Goal: Information Seeking & Learning: Learn about a topic

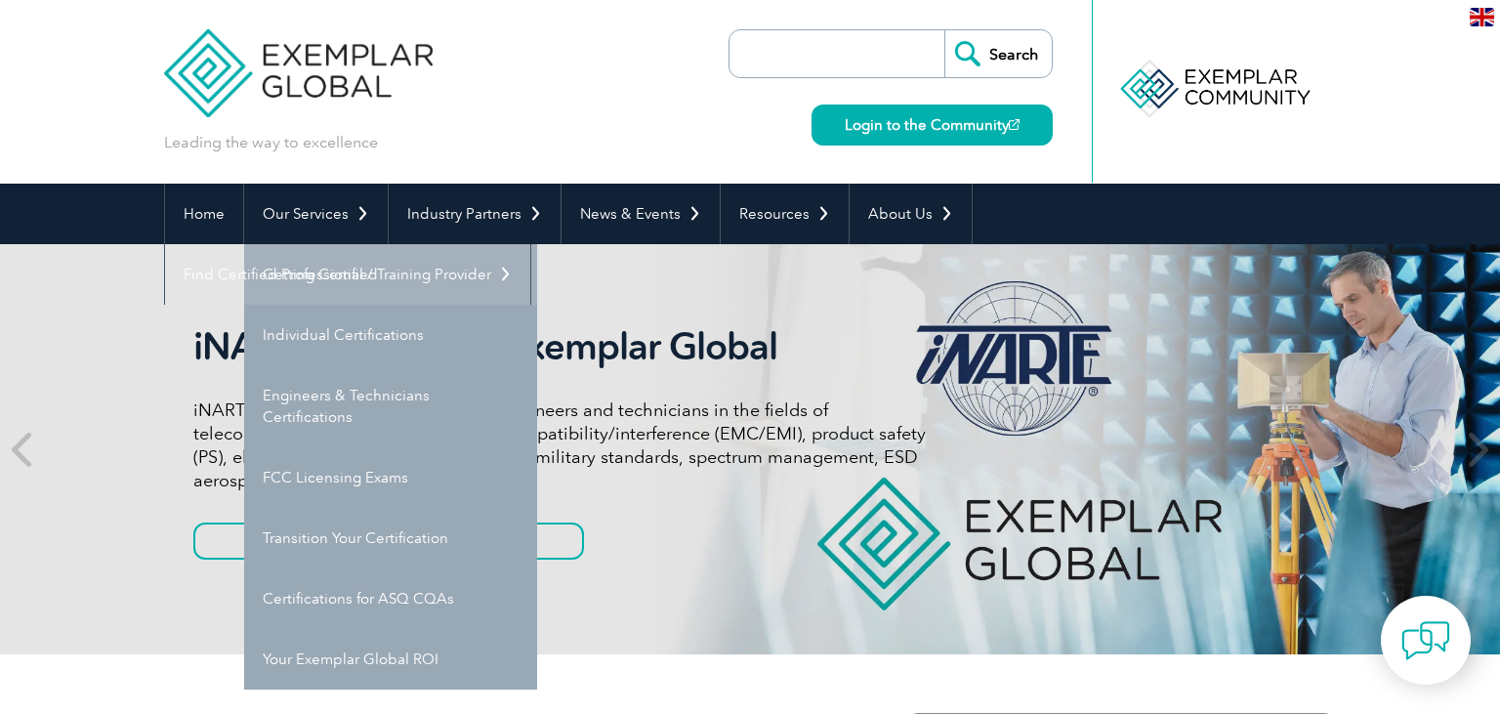
click at [325, 278] on link "Getting Certified" at bounding box center [390, 274] width 293 height 61
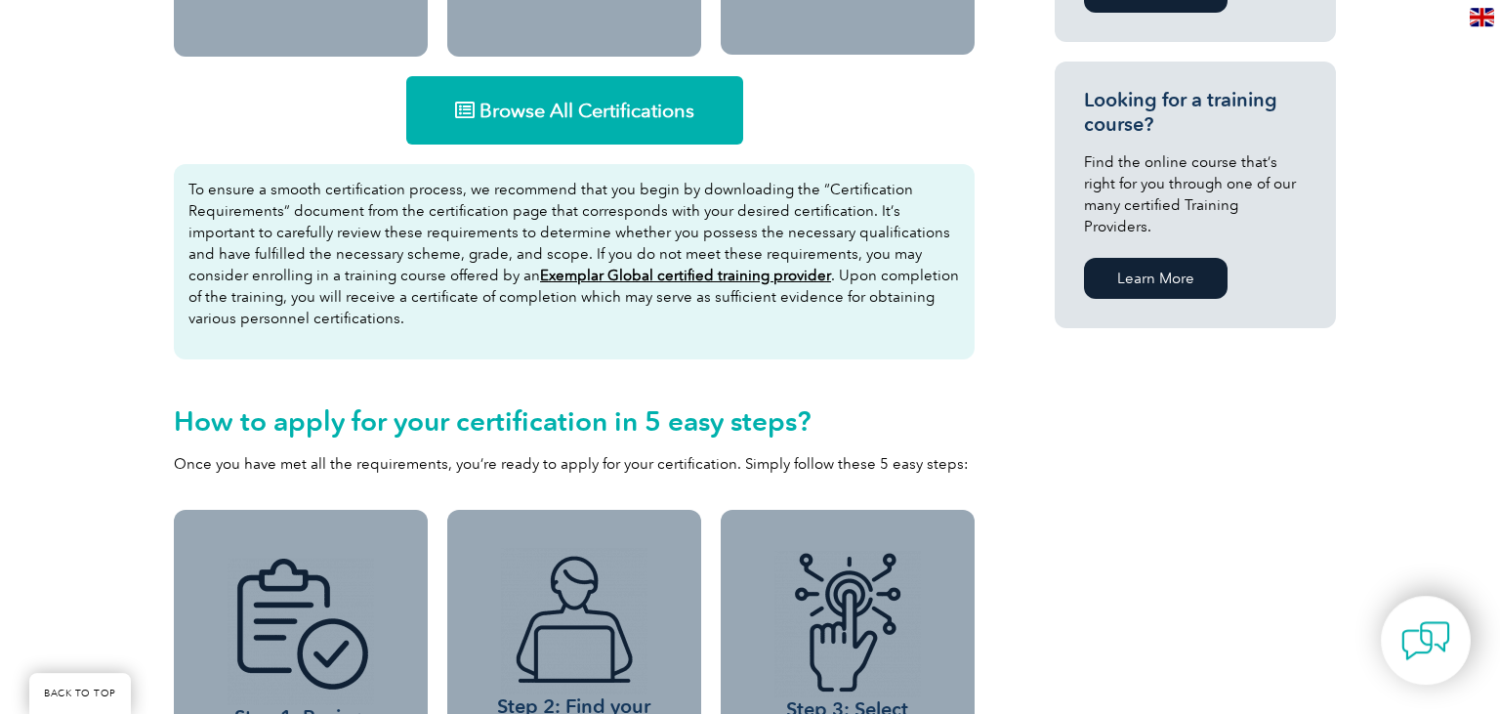
scroll to position [1325, 0]
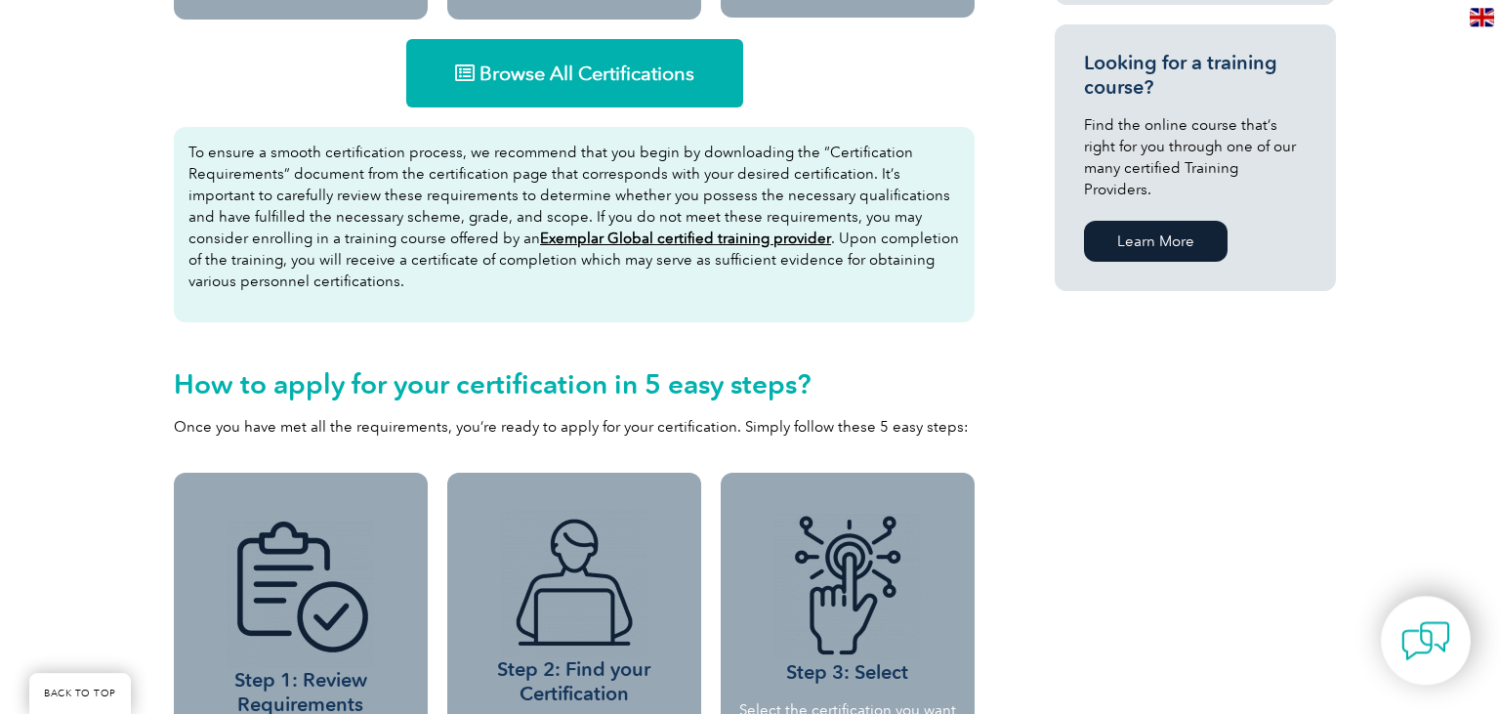
click at [497, 90] on link "Browse All Certifications" at bounding box center [574, 73] width 337 height 68
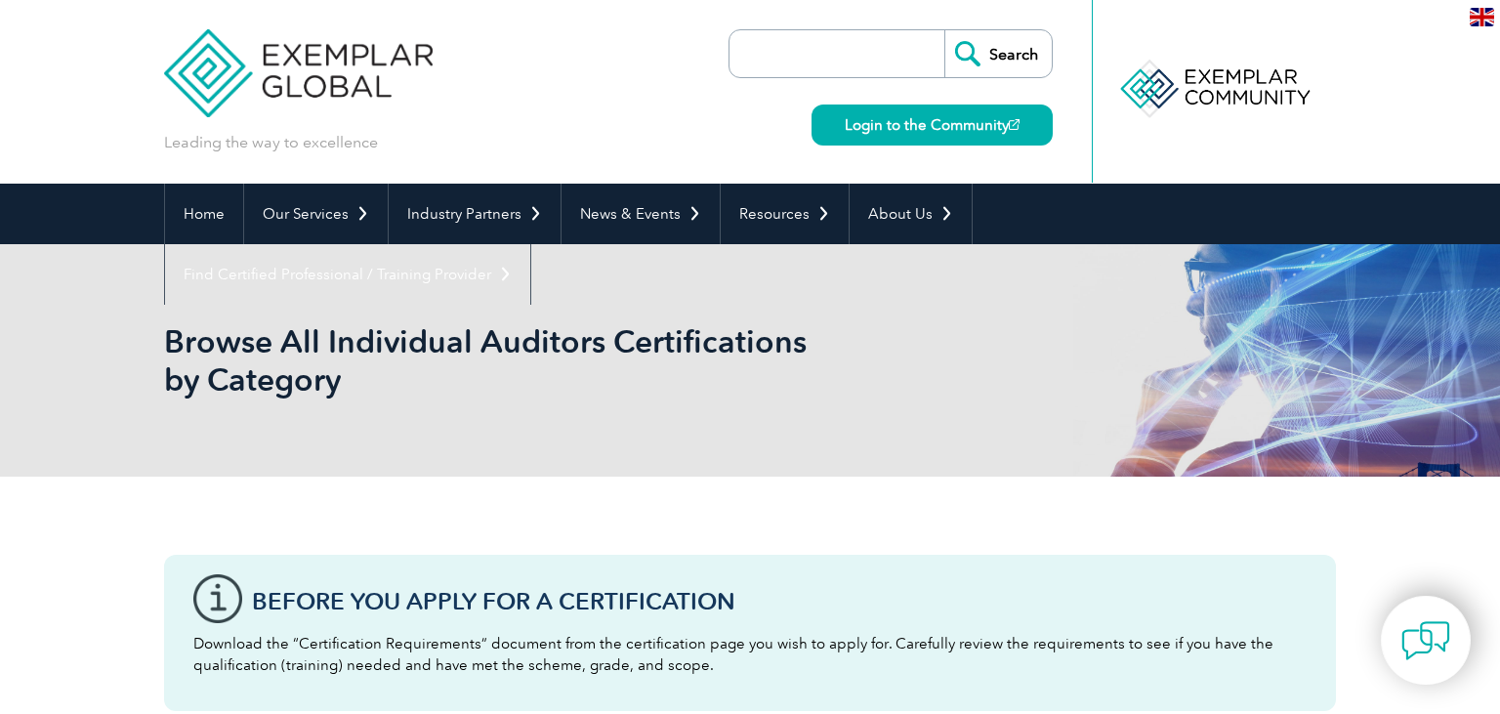
click at [764, 68] on input "search" at bounding box center [841, 53] width 205 height 47
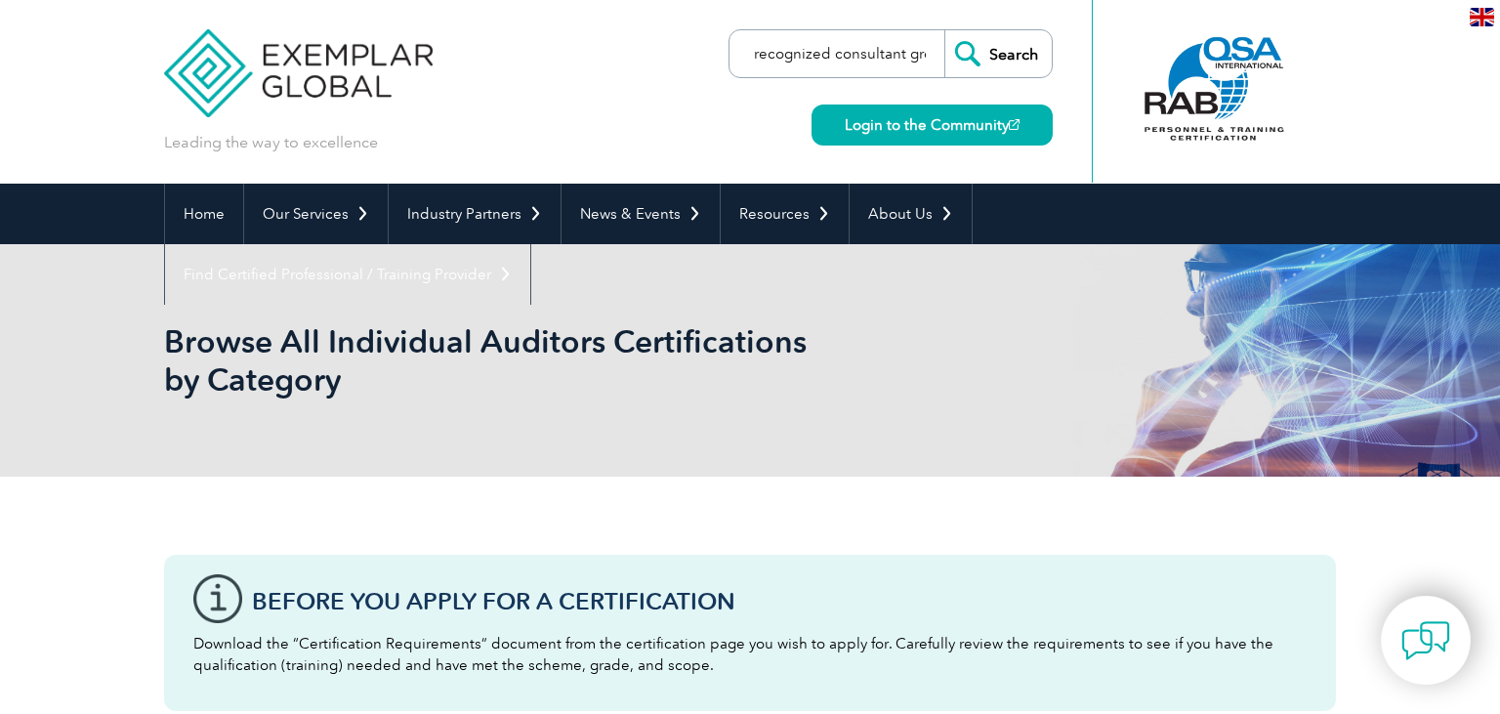
scroll to position [0, 12]
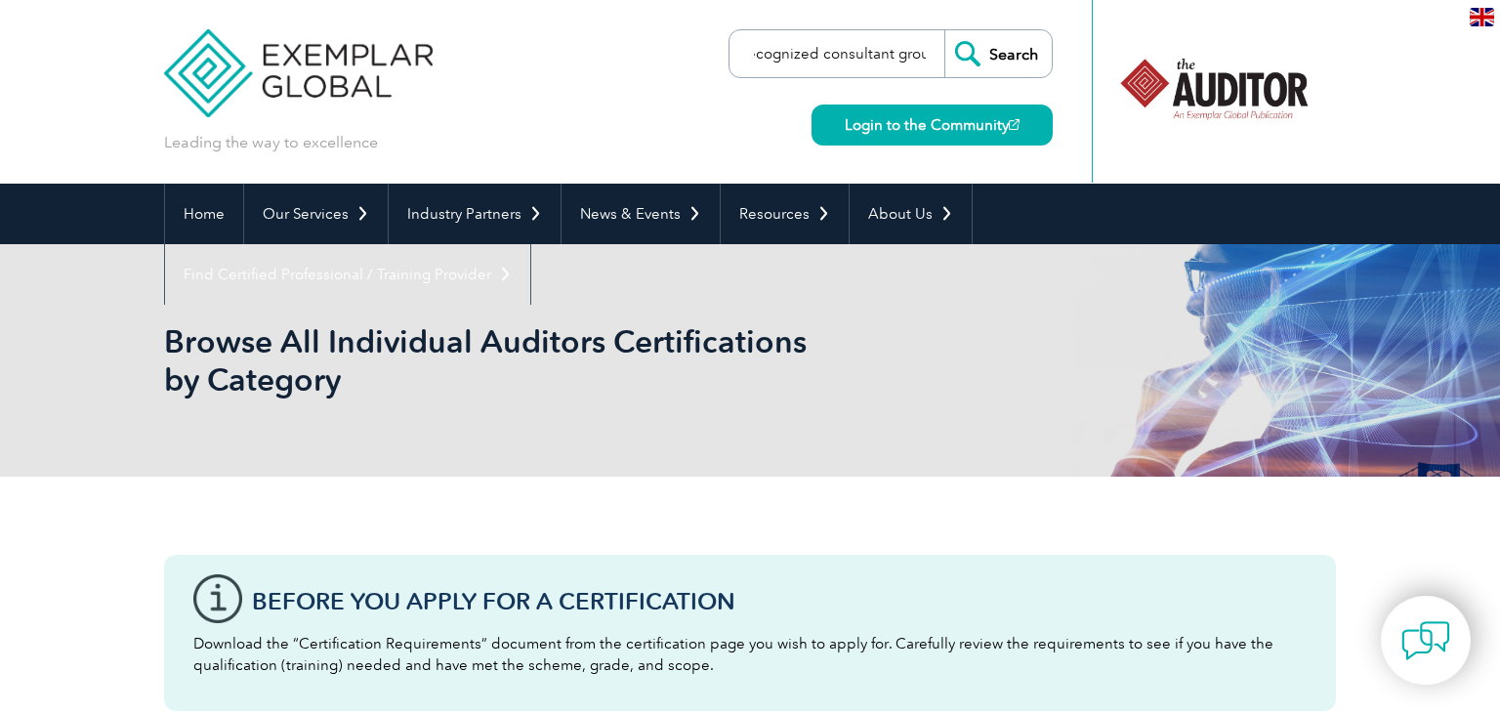
type input "recognized consultant group"
click at [944, 30] on input "Search" at bounding box center [997, 53] width 107 height 47
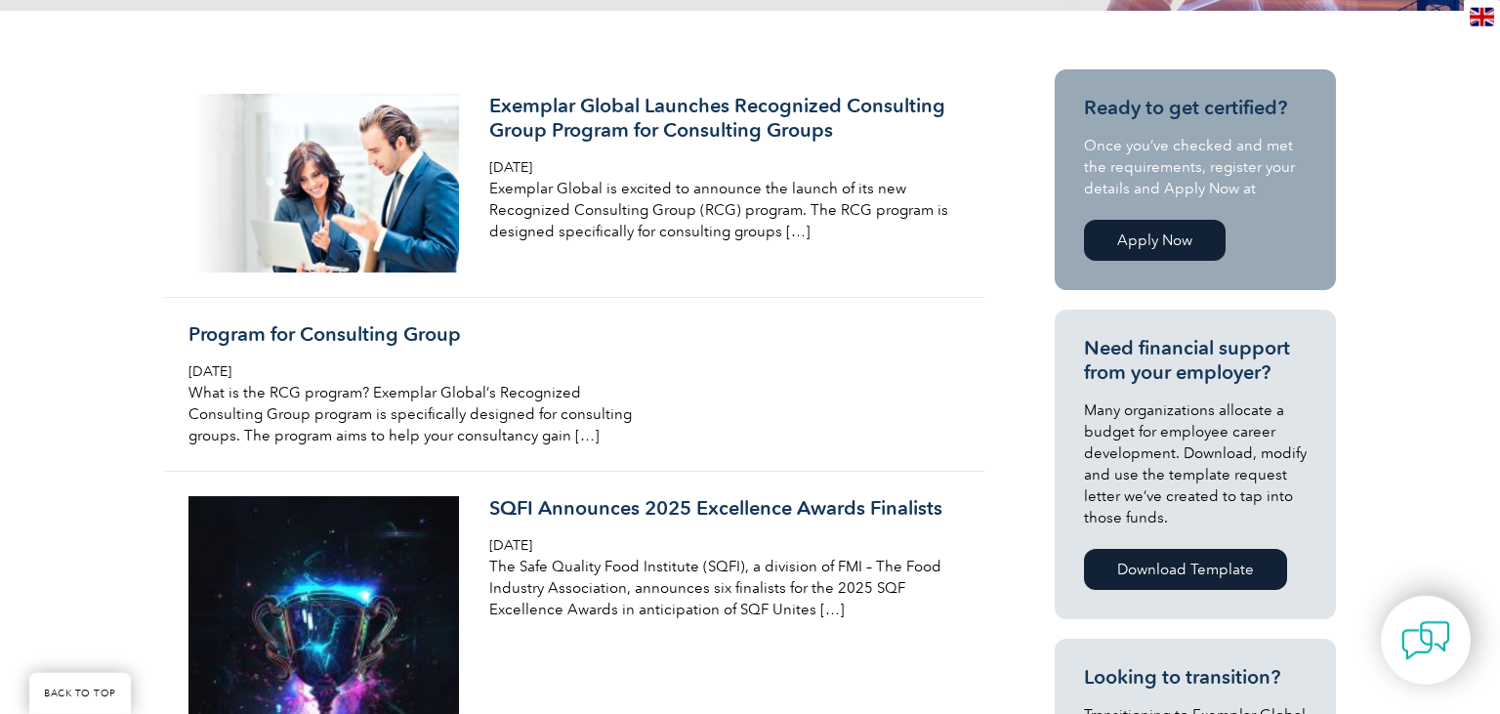
scroll to position [463, 0]
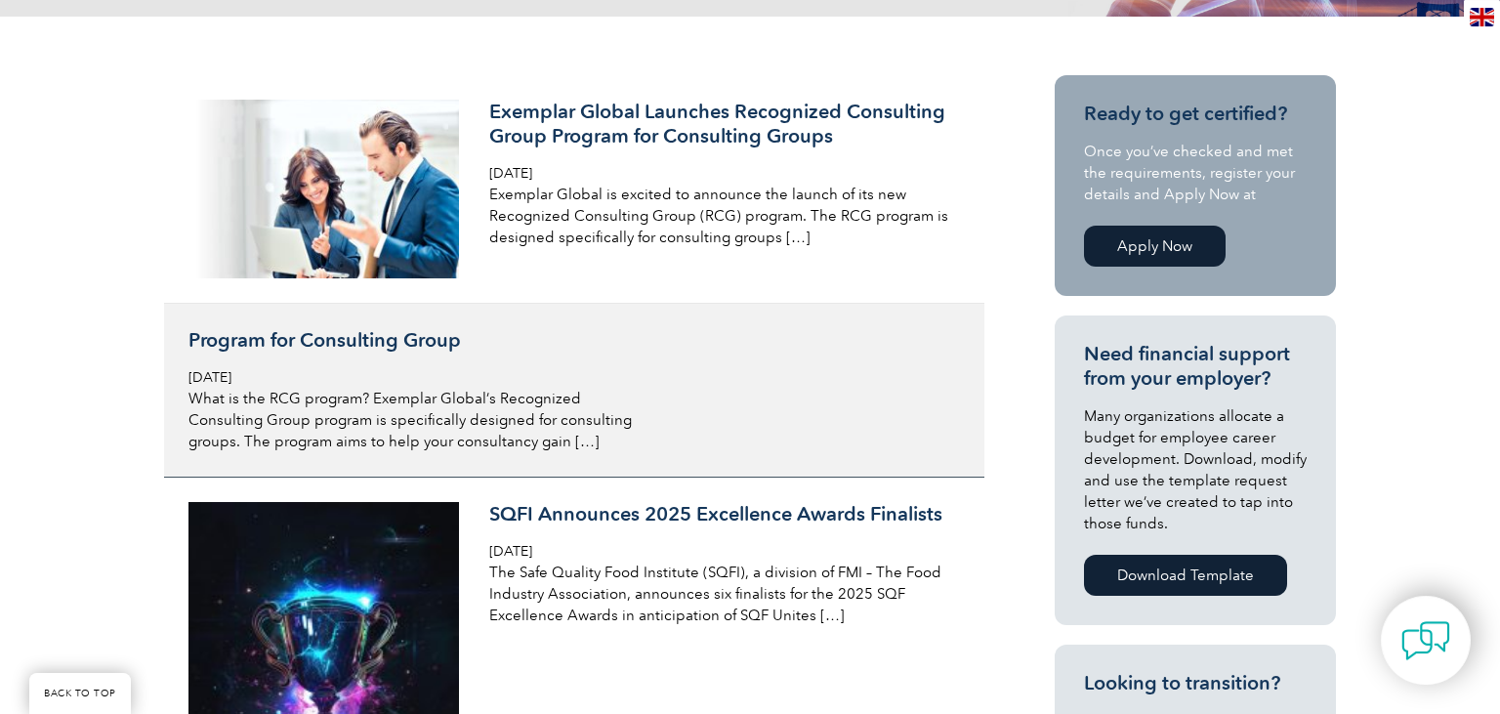
click at [402, 346] on h3 "Program for Consulting Group" at bounding box center [419, 340] width 463 height 24
